Goal: Task Accomplishment & Management: Use online tool/utility

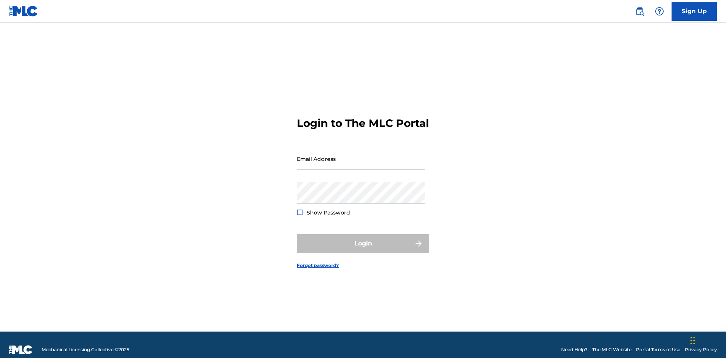
scroll to position [10, 0]
click at [361, 155] on input "Email Address" at bounding box center [361, 159] width 128 height 22
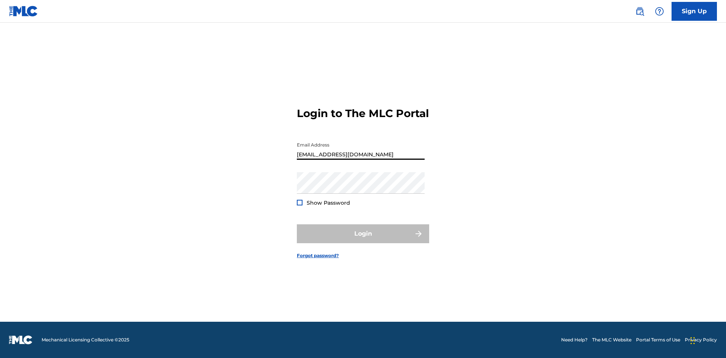
scroll to position [0, 22]
type input "[EMAIL_ADDRESS][DOMAIN_NAME]"
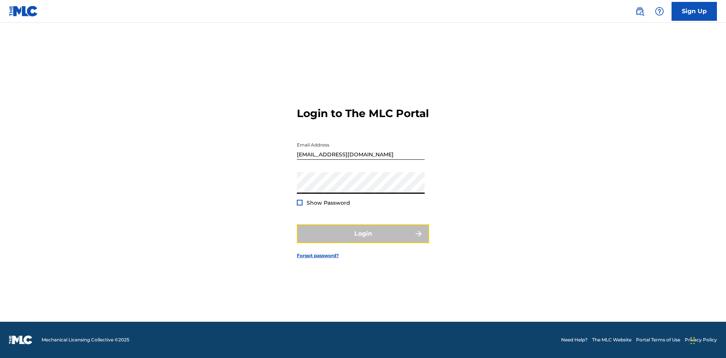
click at [363, 240] on button "Login" at bounding box center [363, 234] width 132 height 19
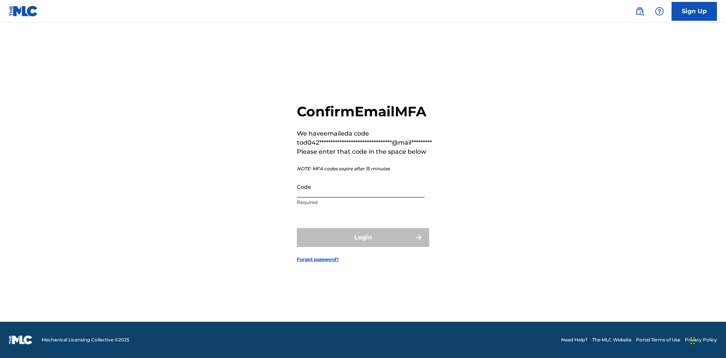
click at [361, 187] on input "Code" at bounding box center [361, 187] width 128 height 22
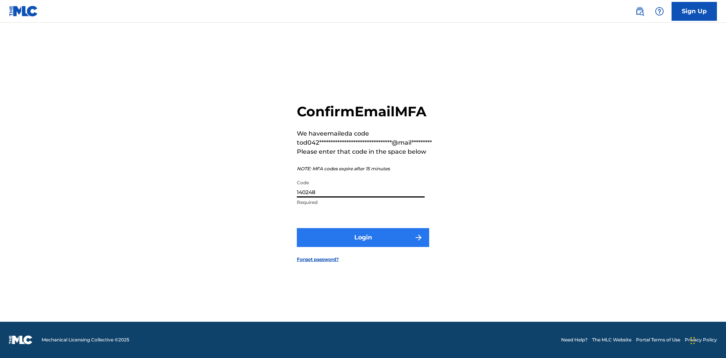
type input "140248"
click at [363, 237] on button "Login" at bounding box center [363, 237] width 132 height 19
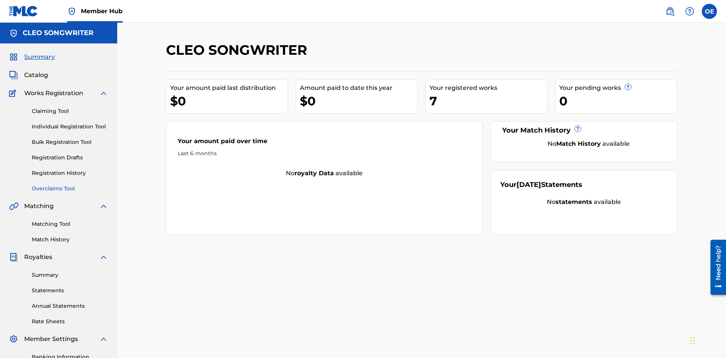
click at [70, 185] on link "Overclaims Tool" at bounding box center [70, 189] width 76 height 8
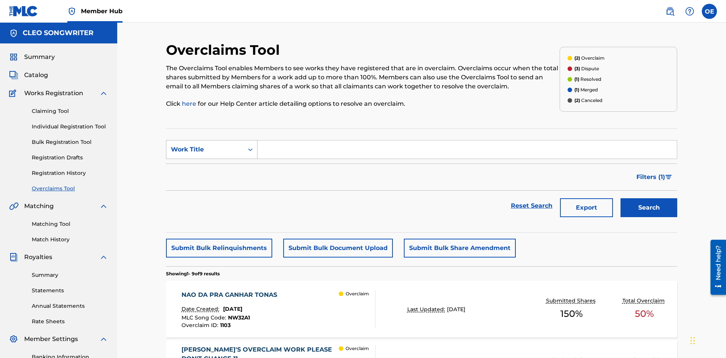
click at [205, 145] on div "Work Title" at bounding box center [205, 149] width 68 height 9
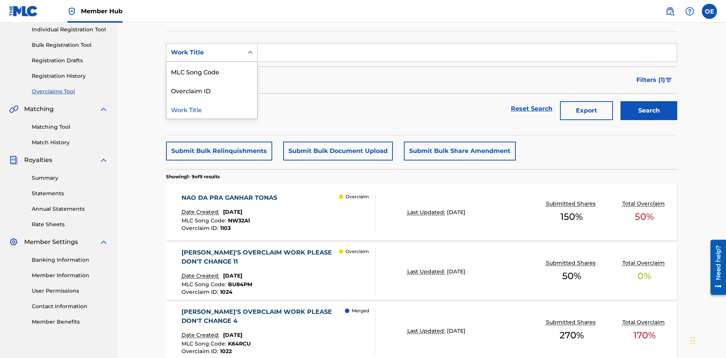
click at [212, 71] on div "MLC Song Code" at bounding box center [211, 71] width 91 height 19
click at [467, 54] on input "Search Form" at bounding box center [466, 52] width 419 height 18
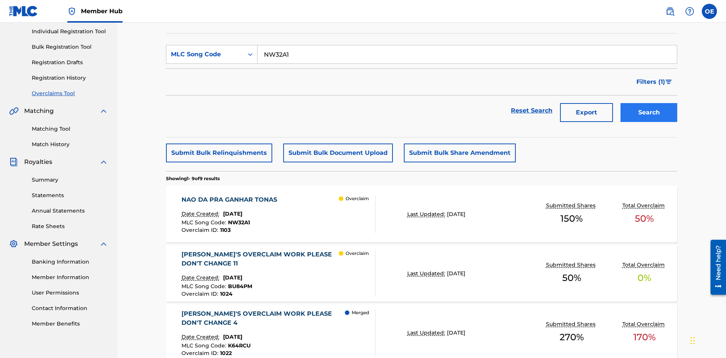
type input "NW32A1"
click at [649, 103] on button "Search" at bounding box center [648, 112] width 57 height 19
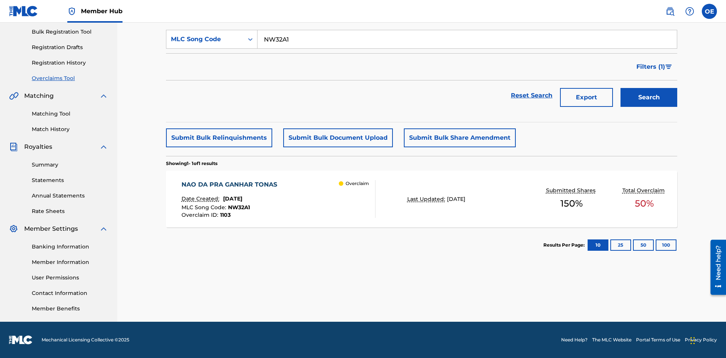
click at [242, 199] on span "[DATE]" at bounding box center [232, 198] width 19 height 7
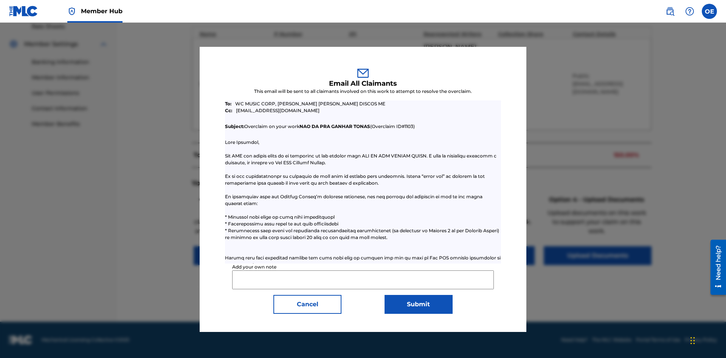
click at [363, 280] on input "Add your own note" at bounding box center [362, 280] width 261 height 19
type input "Test email to all claimants"
click at [418, 304] on button "Submit" at bounding box center [419, 304] width 68 height 19
